Goal: Information Seeking & Learning: Get advice/opinions

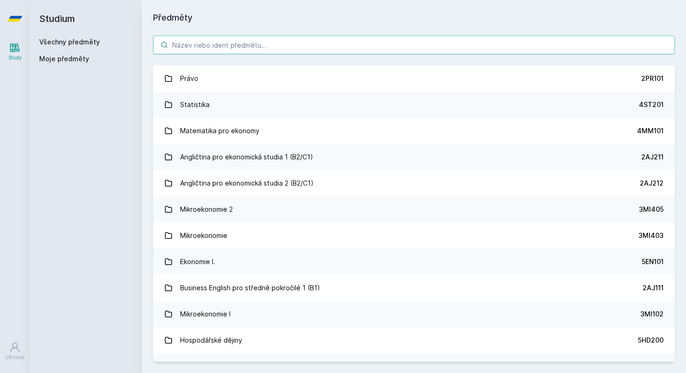
click at [224, 43] on input "search" at bounding box center [414, 44] width 522 height 19
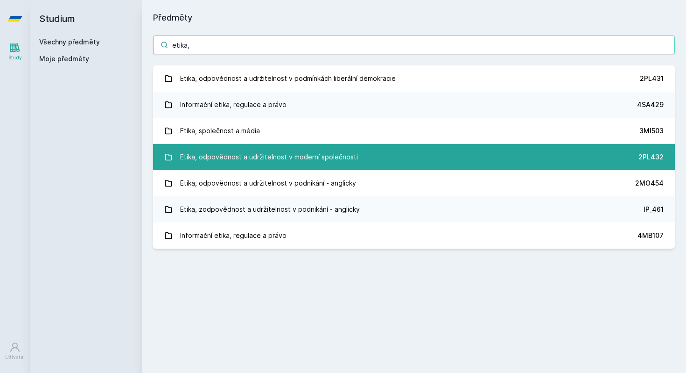
type input "etika,"
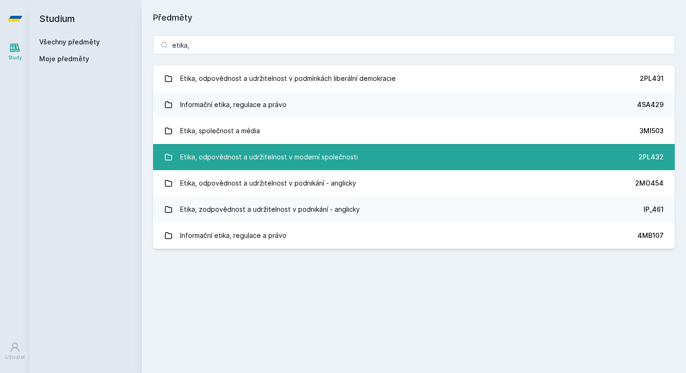
click at [269, 154] on div "Etika, odpovědnost a udržitelnost v moderní společnosti" at bounding box center [269, 157] width 178 height 19
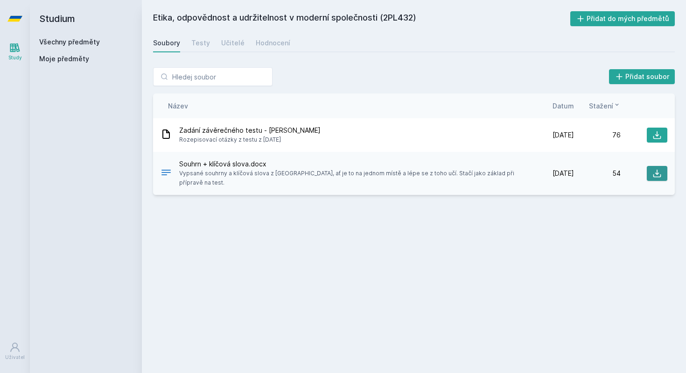
click at [652, 171] on button at bounding box center [657, 173] width 21 height 15
click at [201, 45] on div "Testy" at bounding box center [200, 42] width 19 height 9
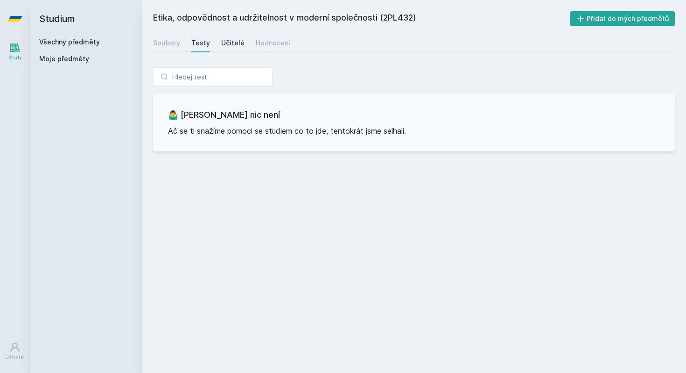
click at [224, 39] on div "Učitelé" at bounding box center [232, 42] width 23 height 9
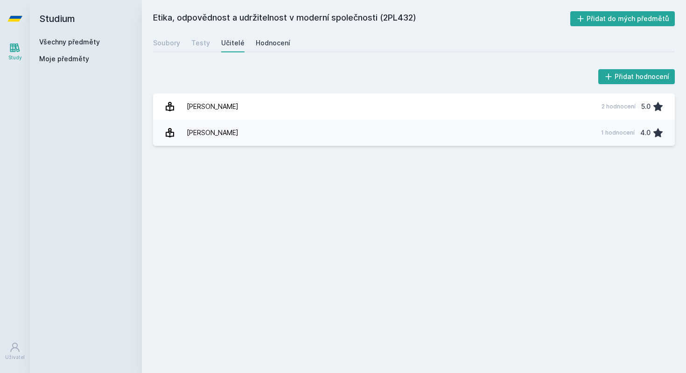
click at [264, 47] on div "Hodnocení" at bounding box center [273, 42] width 35 height 9
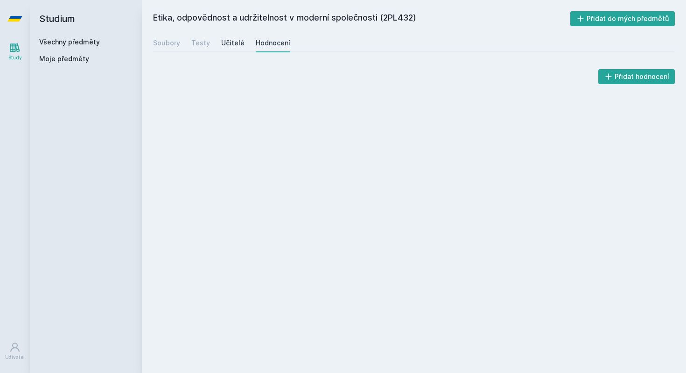
click at [226, 37] on link "Učitelé" at bounding box center [232, 43] width 23 height 19
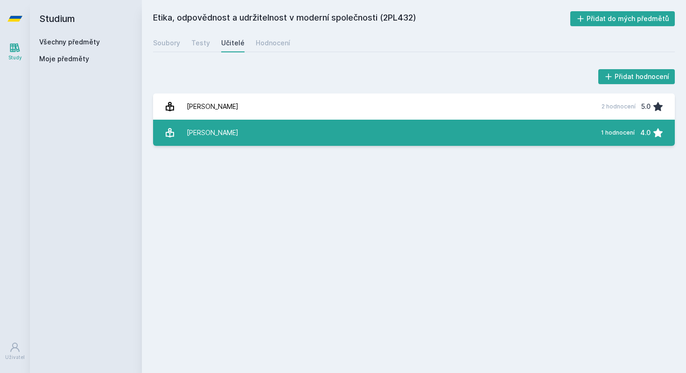
click at [218, 127] on div "[PERSON_NAME]" at bounding box center [213, 132] width 52 height 19
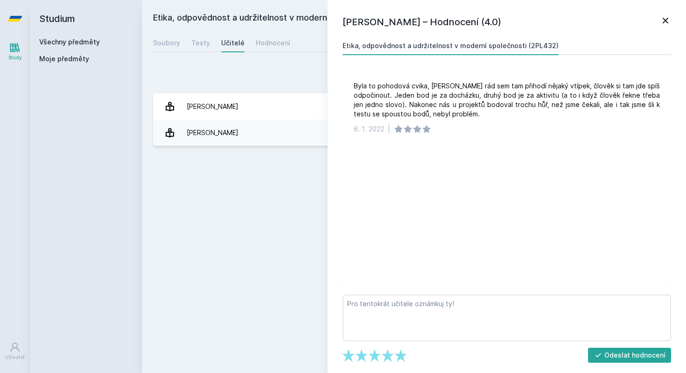
click at [670, 23] on icon at bounding box center [665, 20] width 11 height 11
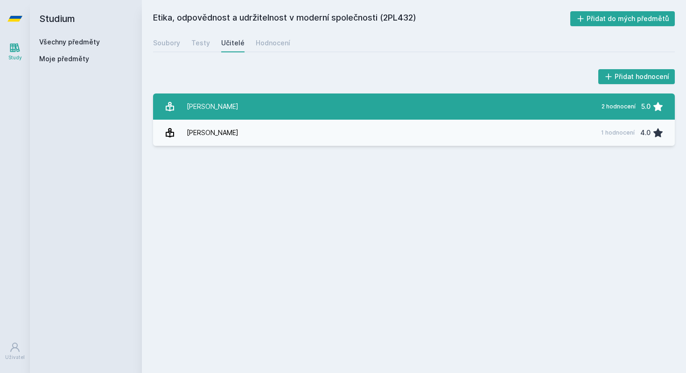
click at [557, 100] on link "[PERSON_NAME] 2 hodnocení 5.0" at bounding box center [414, 106] width 522 height 26
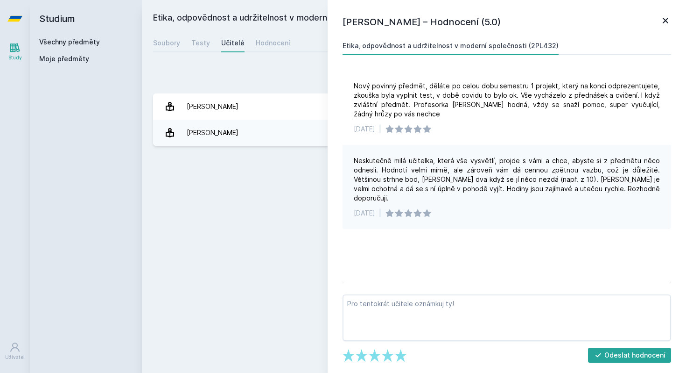
click at [667, 21] on icon at bounding box center [665, 20] width 11 height 11
